Goal: Register for event/course

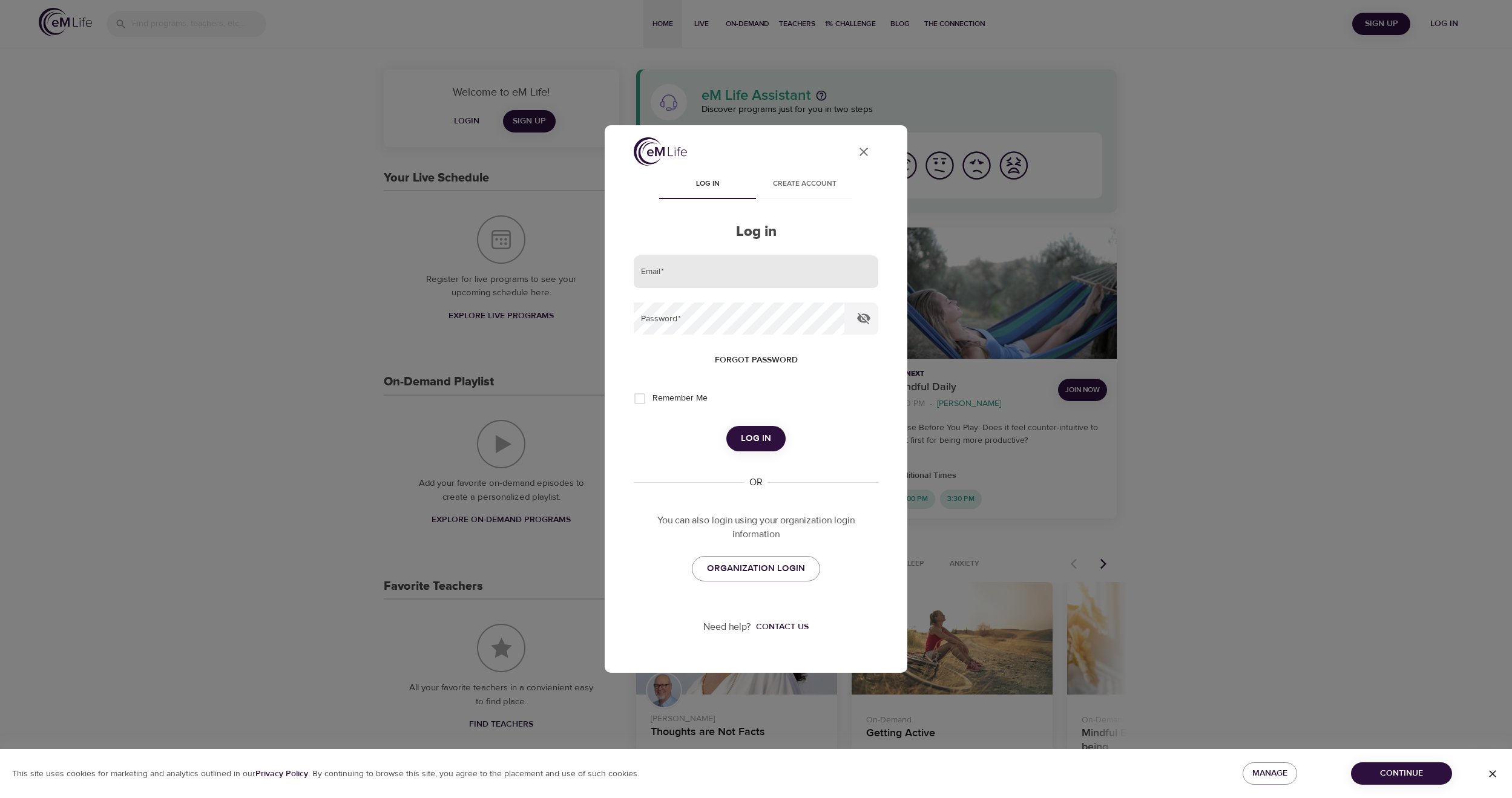
click at [746, 276] on input "email" at bounding box center [756, 271] width 245 height 33
type input "[EMAIL_ADDRESS][DOMAIN_NAME]"
click at [726, 426] on button "Log in" at bounding box center [756, 438] width 59 height 25
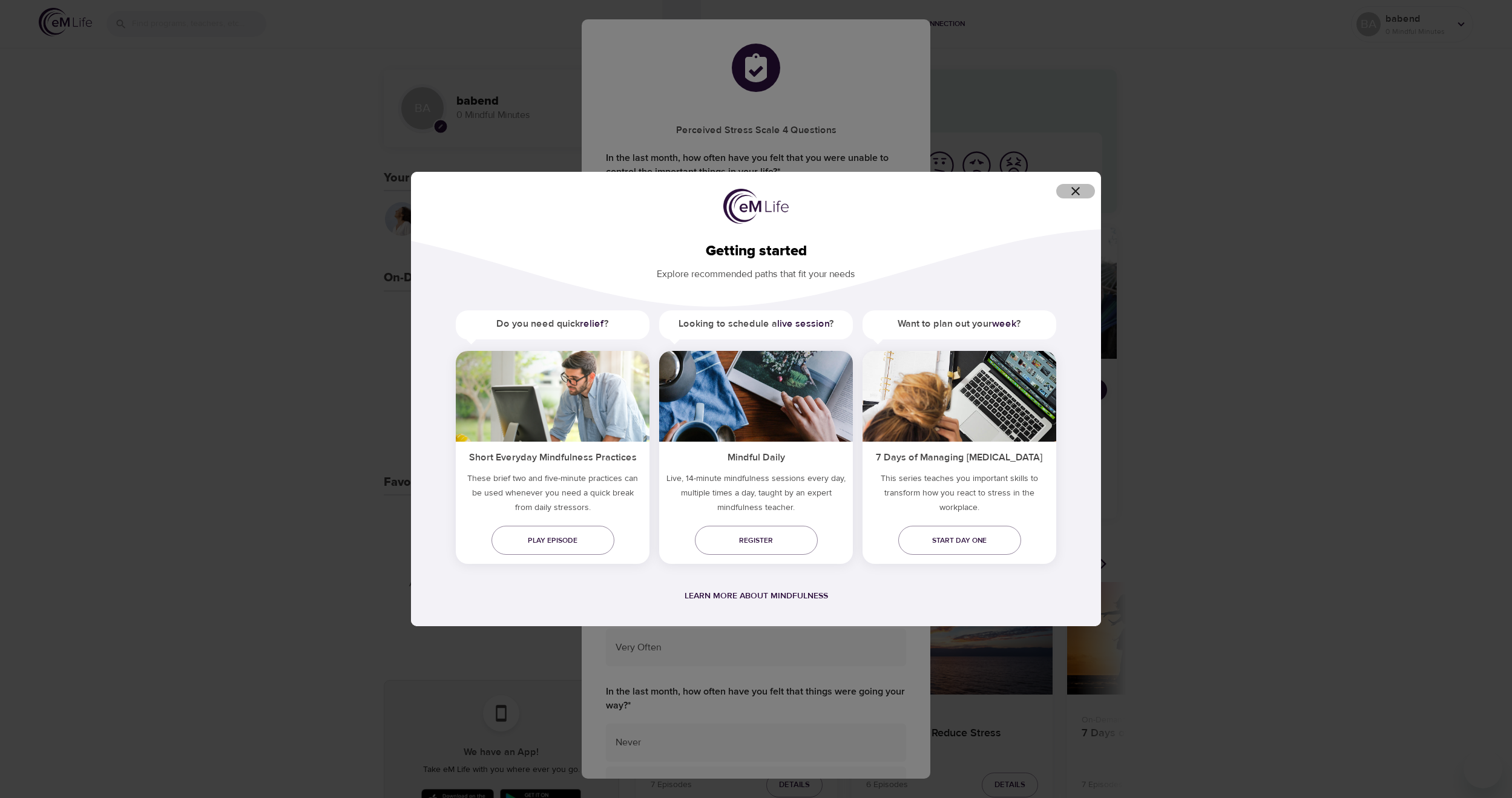
click at [1070, 193] on icon "button" at bounding box center [1075, 190] width 14 height 14
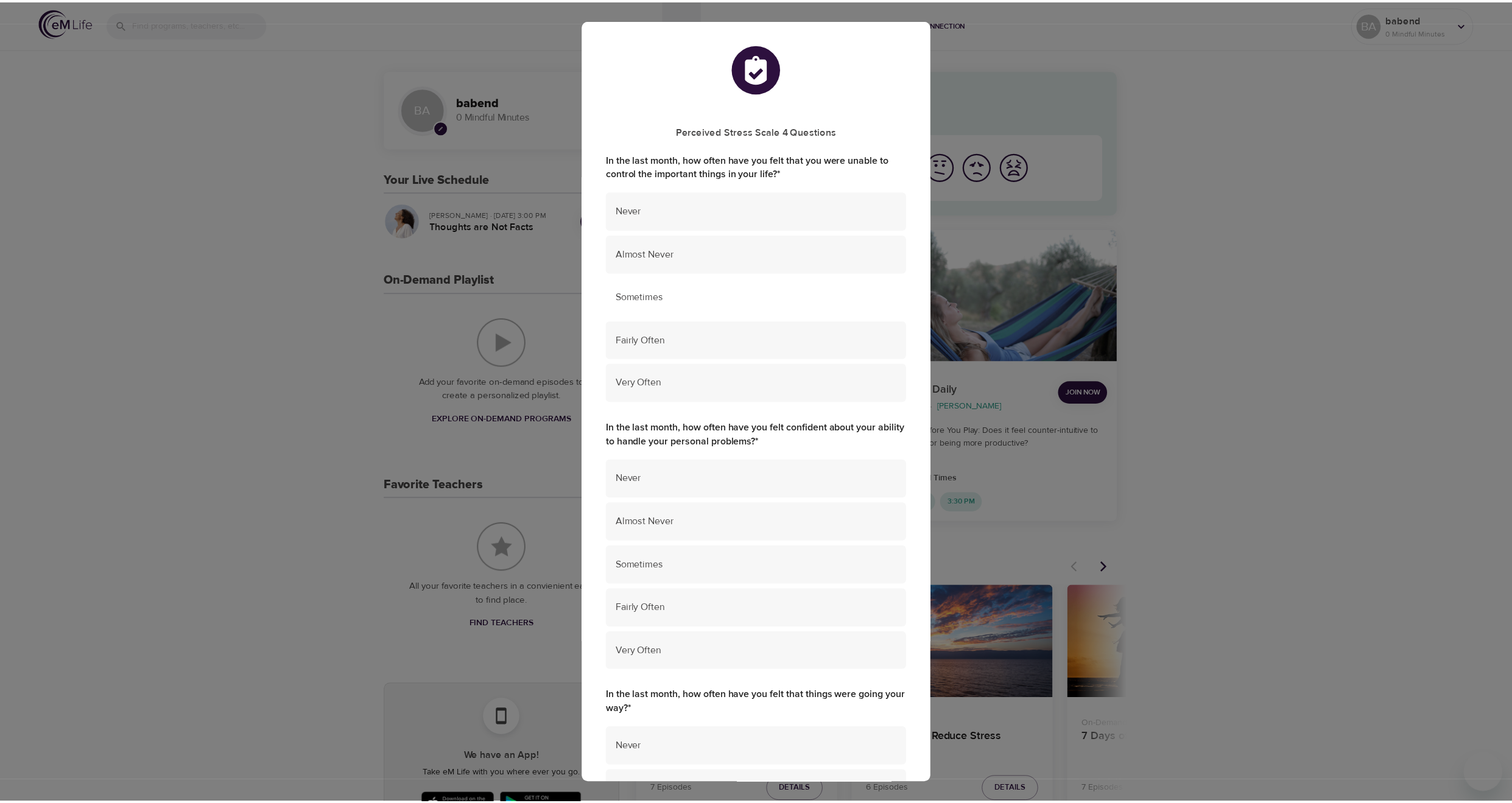
scroll to position [526, 0]
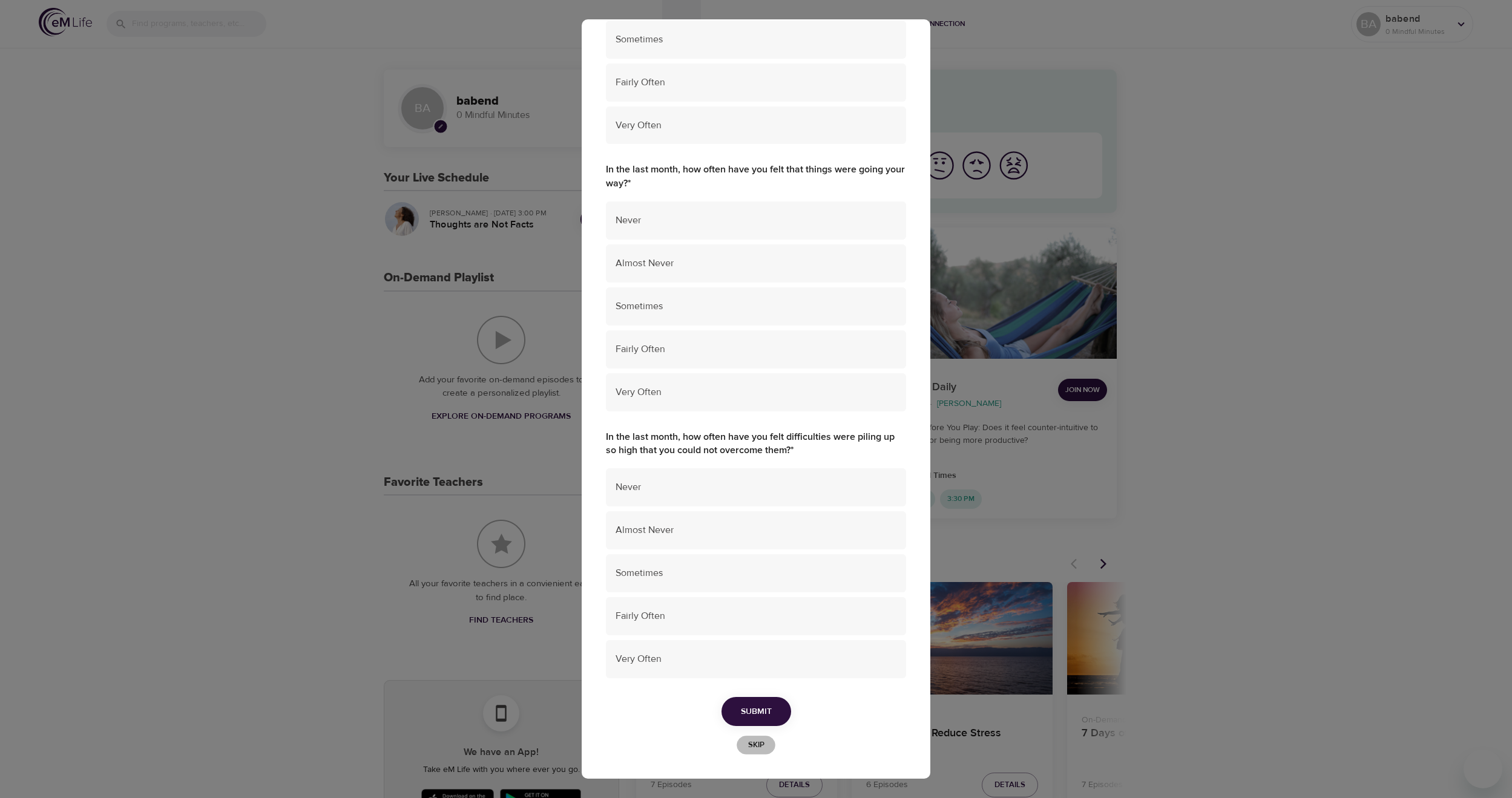
click at [751, 742] on span "Skip" at bounding box center [756, 745] width 27 height 14
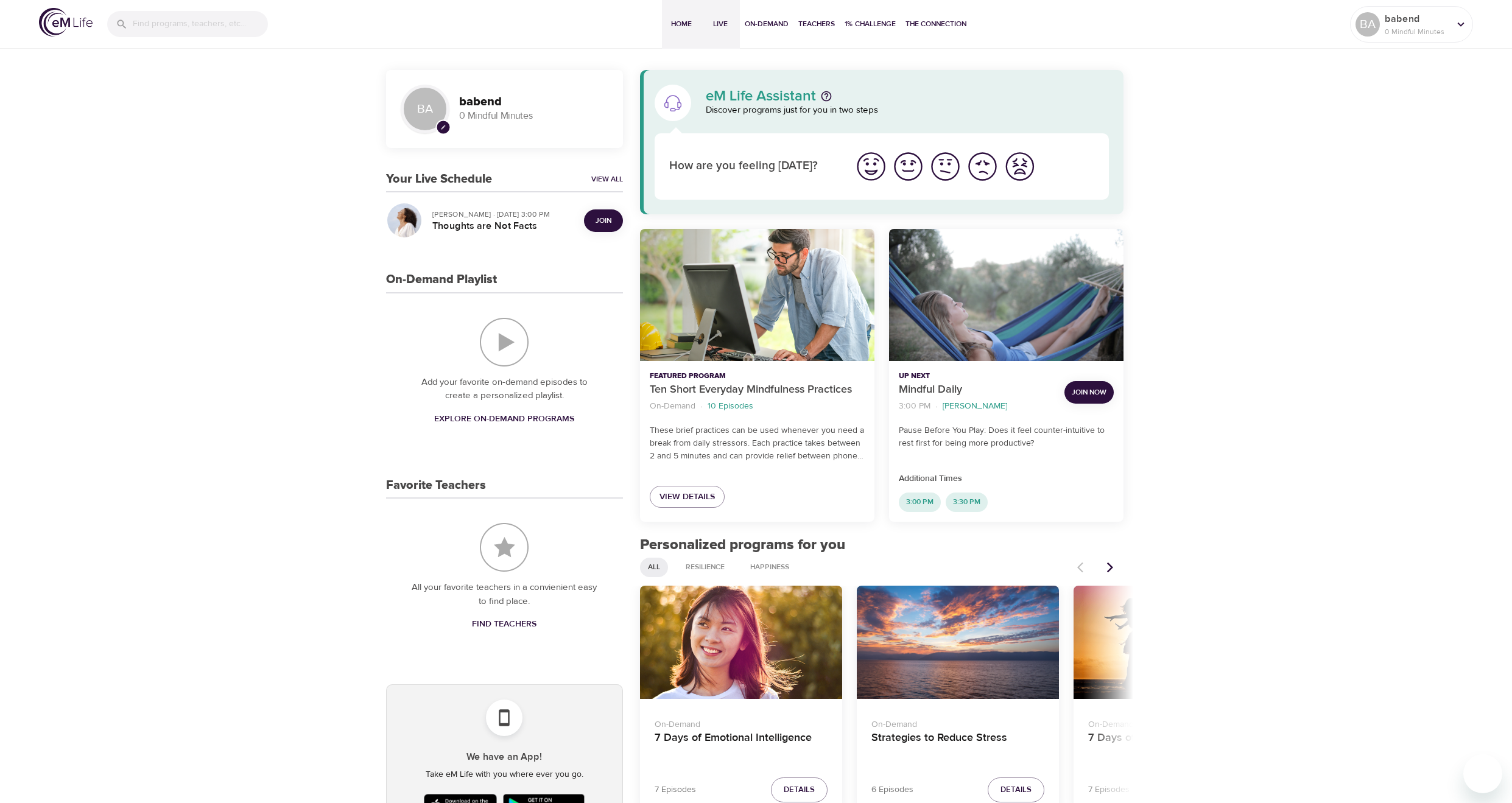
click at [721, 24] on span "Live" at bounding box center [720, 24] width 29 height 13
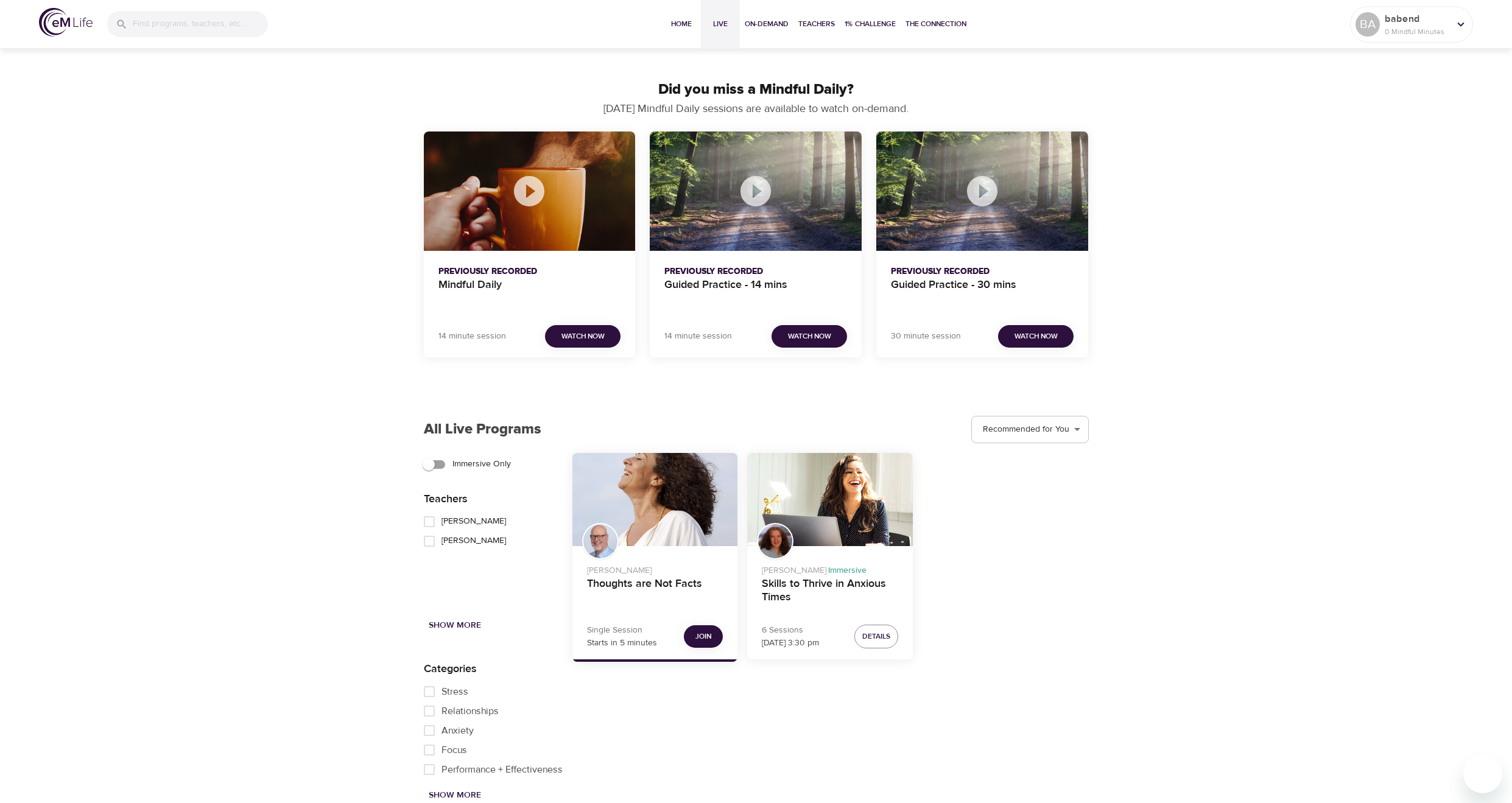
scroll to position [1157, 0]
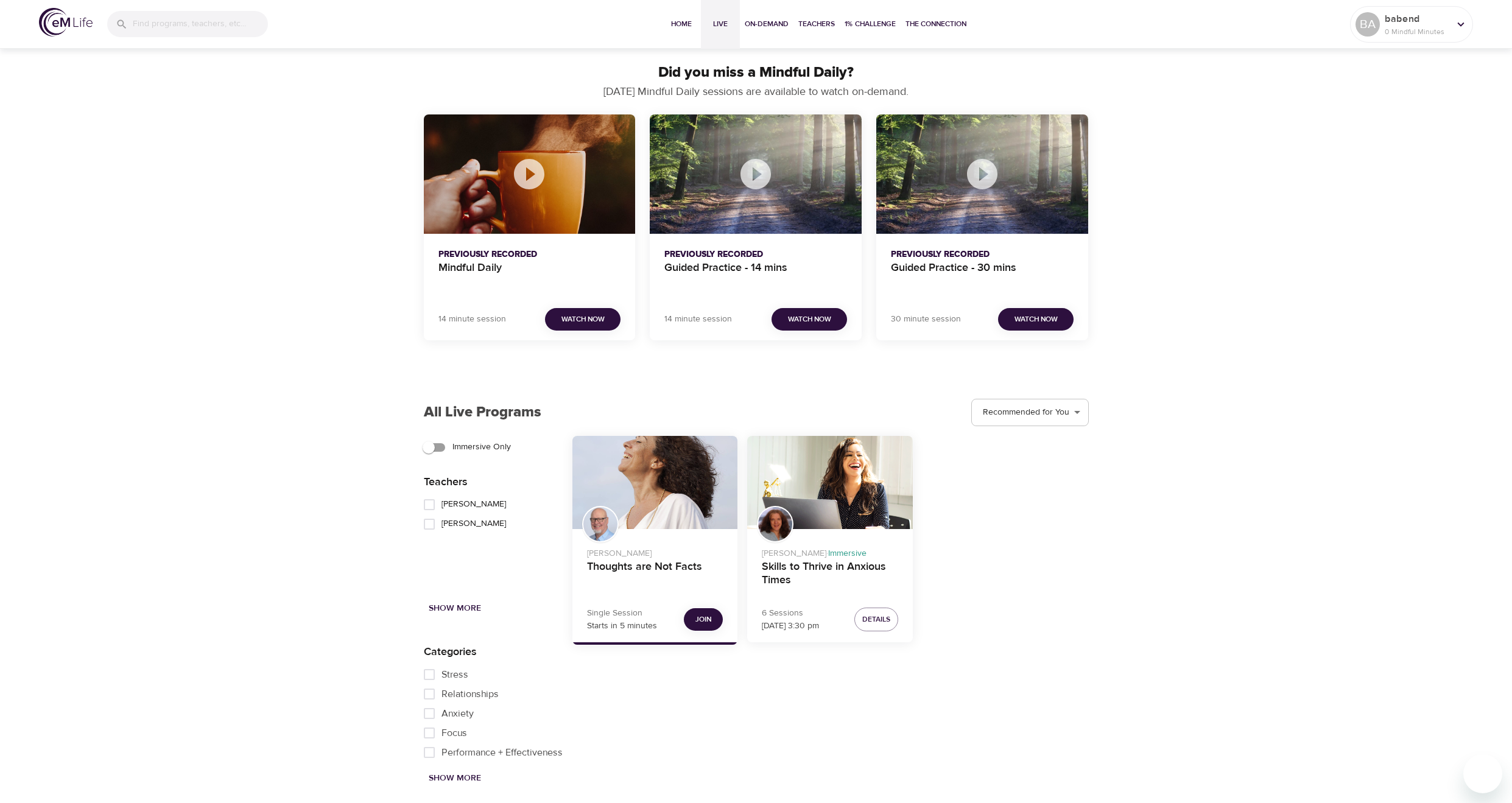
click at [659, 499] on div "Thoughts are Not Facts" at bounding box center [654, 482] width 165 height 93
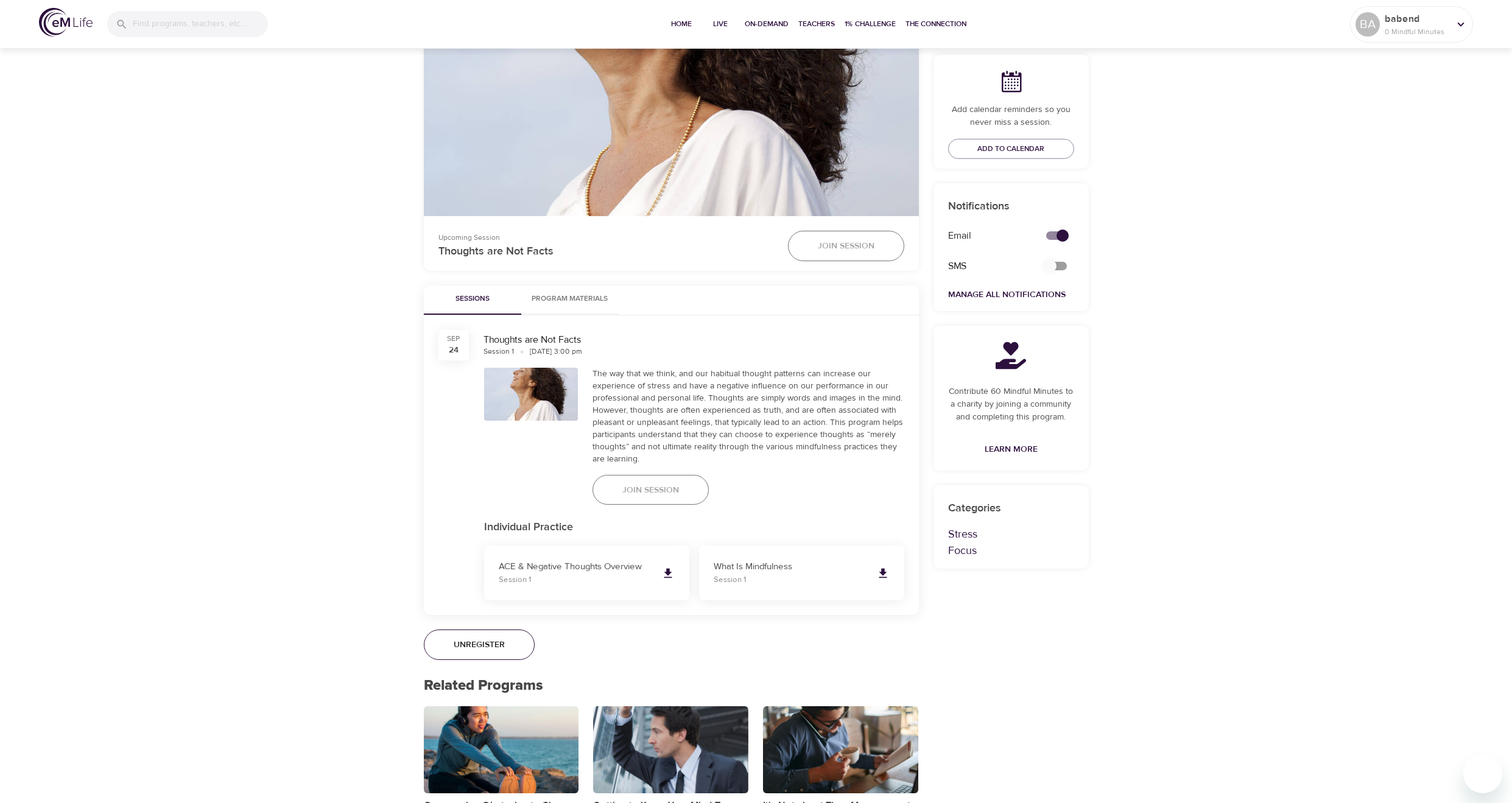
scroll to position [426, 0]
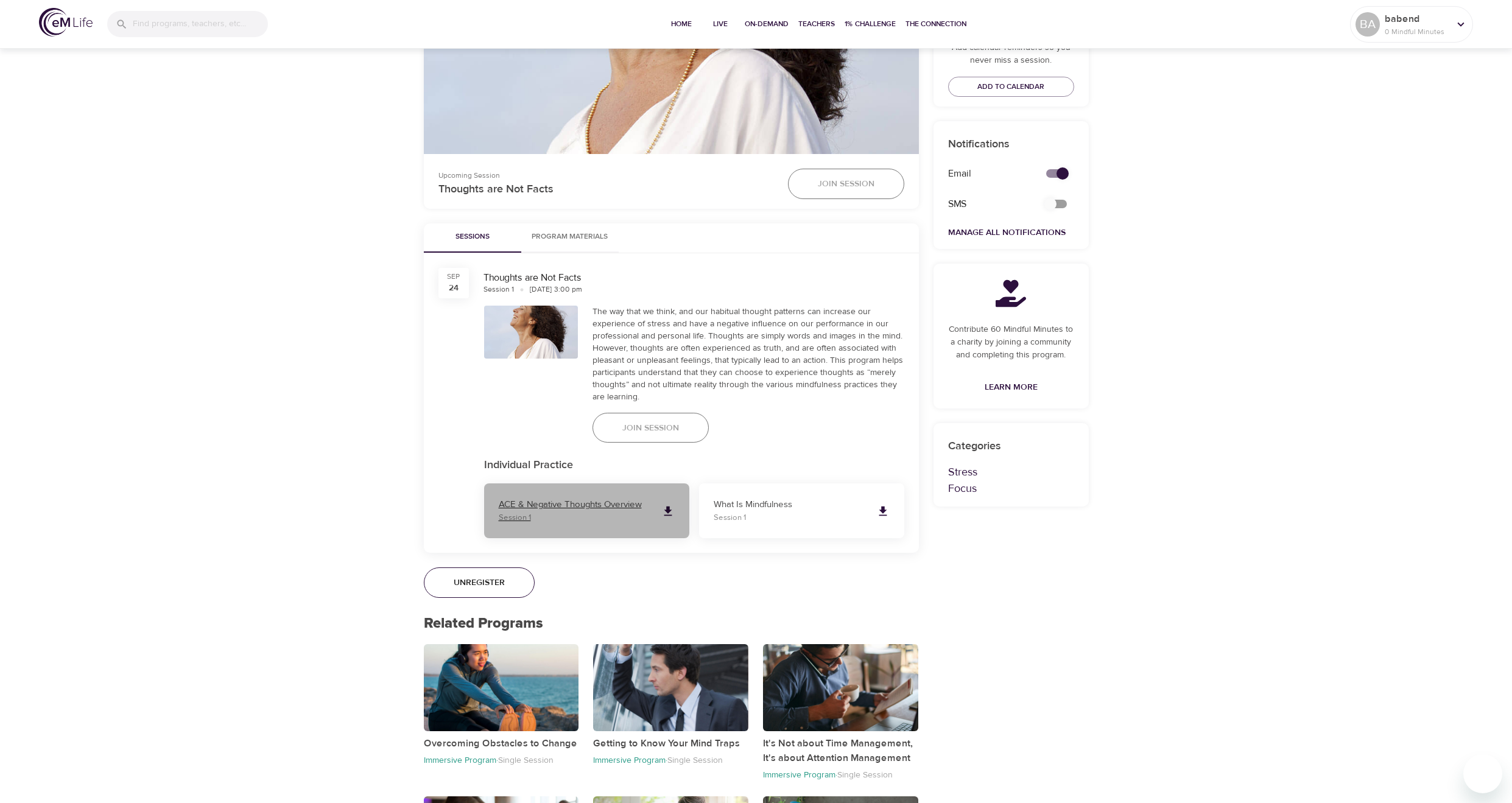
click at [669, 507] on icon at bounding box center [667, 512] width 8 height 10
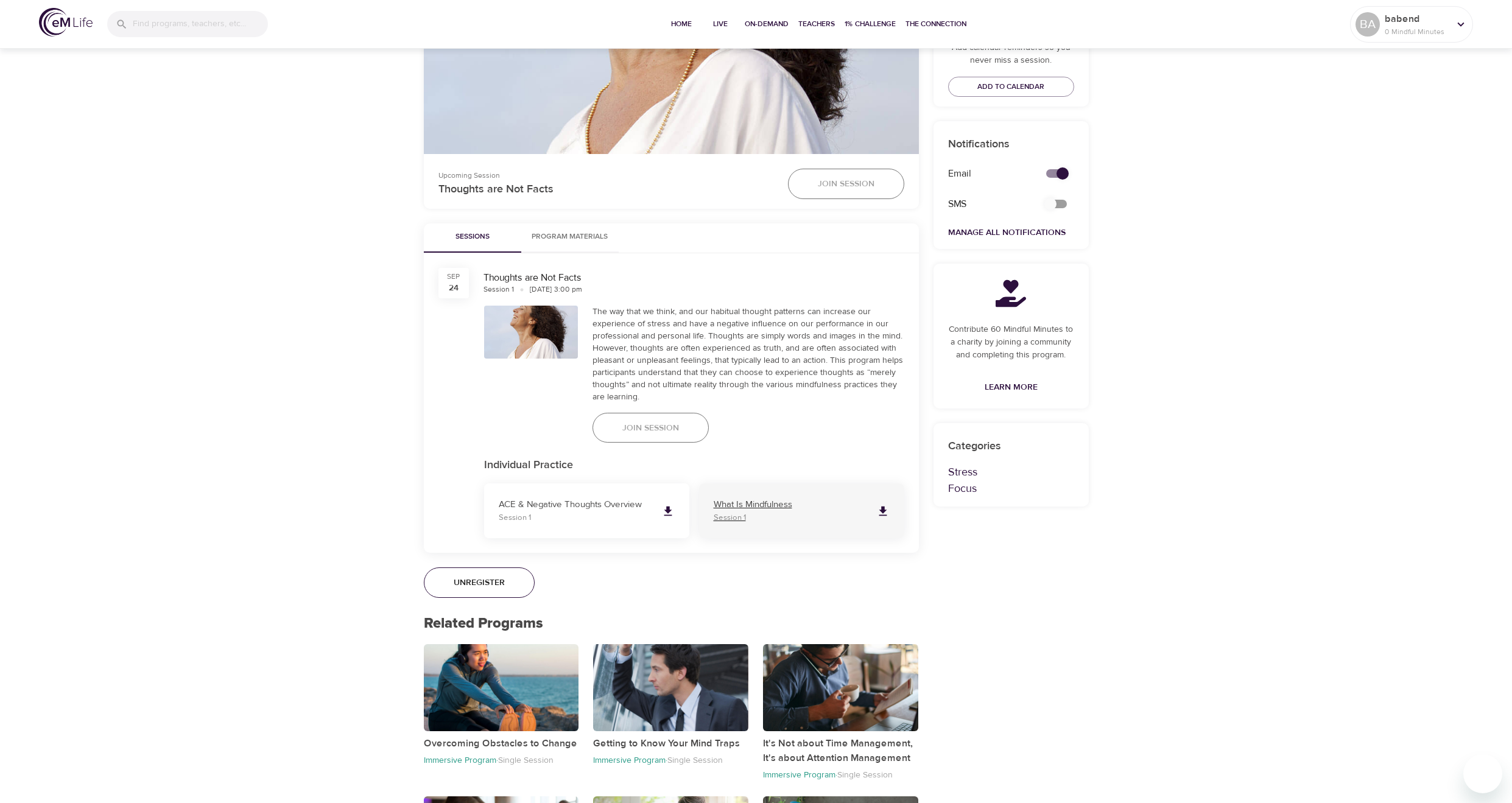
click at [837, 508] on p "What Is Mindfulness" at bounding box center [790, 505] width 153 height 14
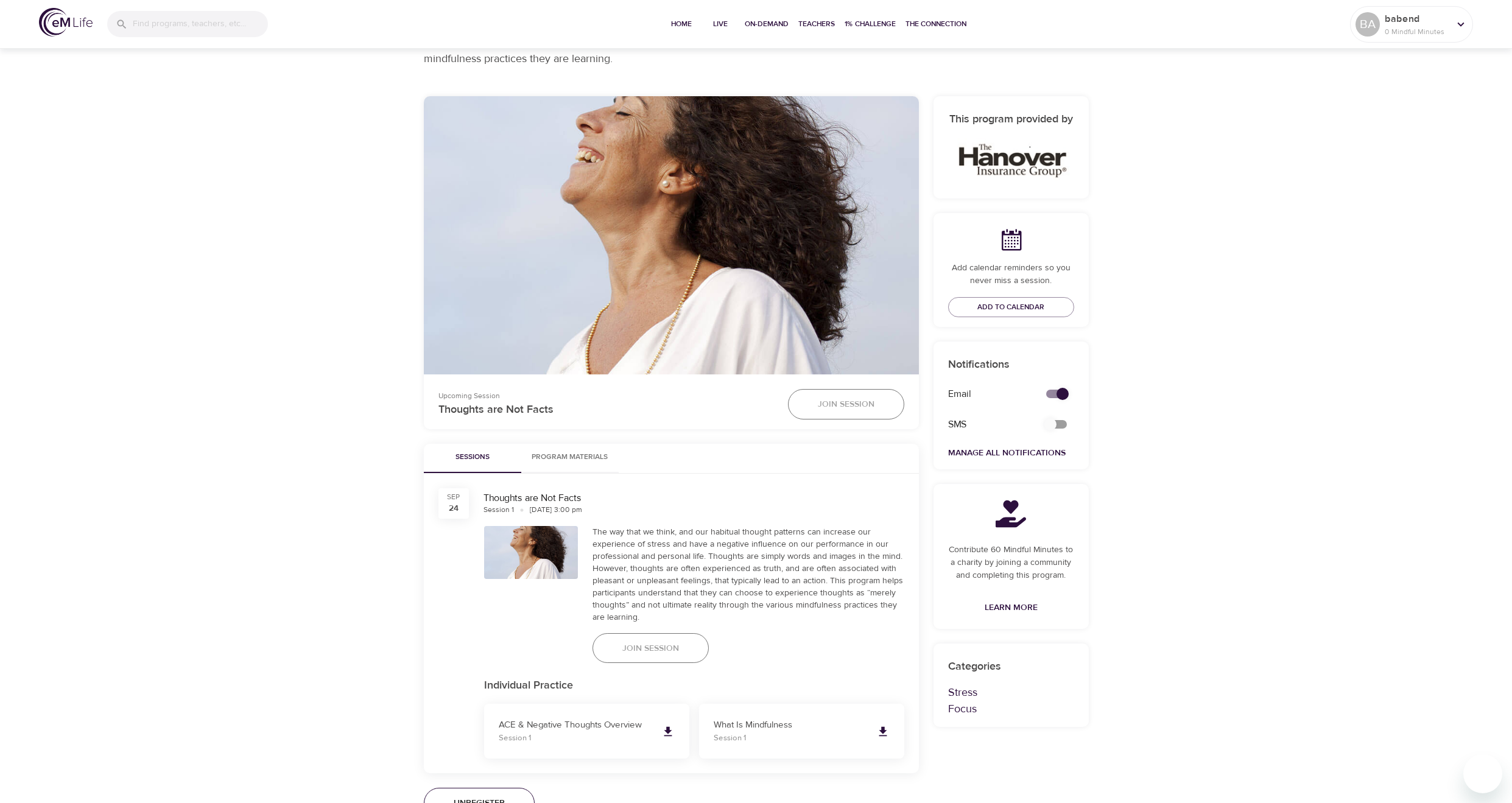
scroll to position [182, 0]
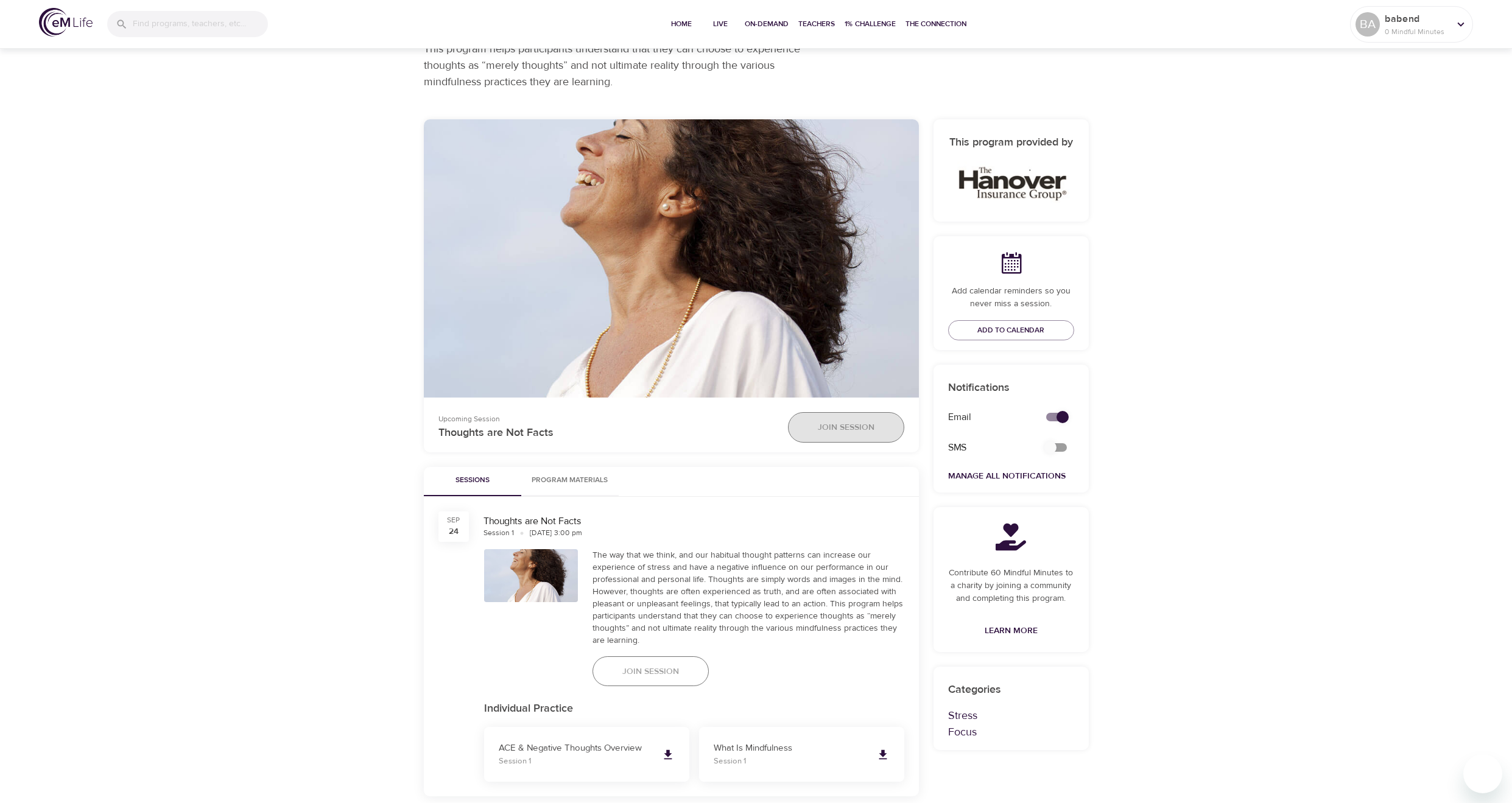
click at [847, 441] on button "Join Session" at bounding box center [846, 428] width 116 height 30
